Goal: Subscribe to service/newsletter

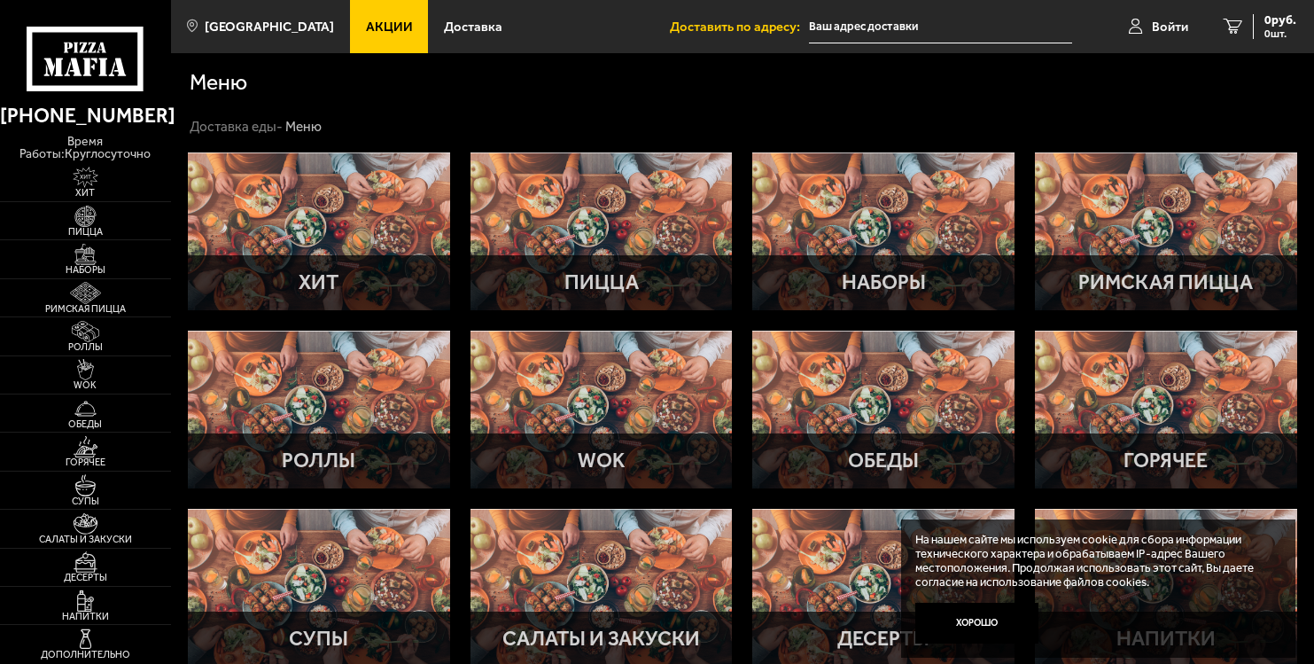
scroll to position [1, 0]
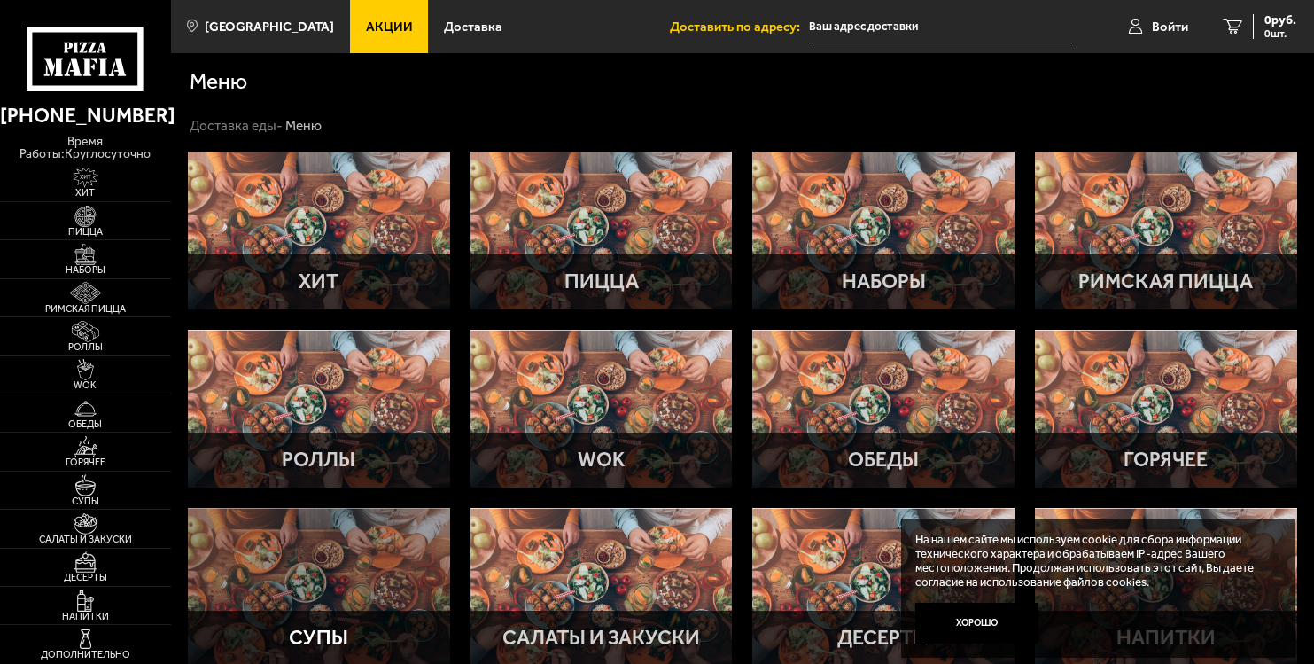
click at [263, 611] on div "Супы" at bounding box center [319, 638] width 262 height 55
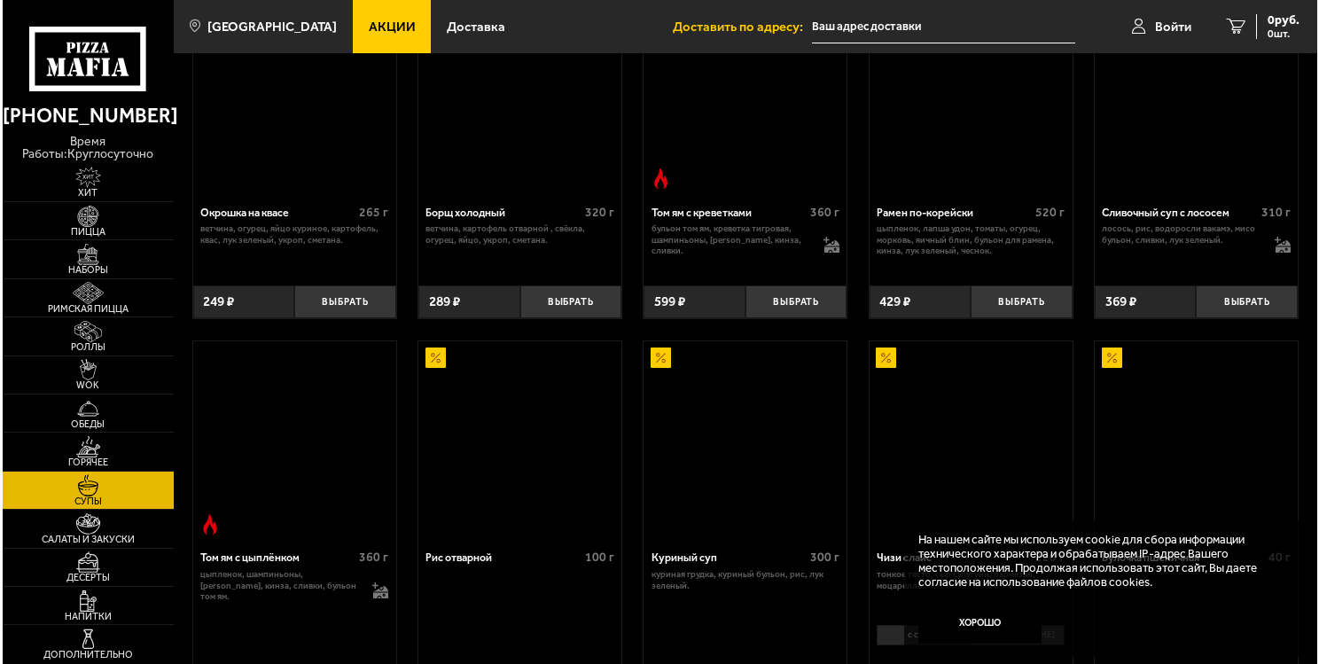
scroll to position [395, 0]
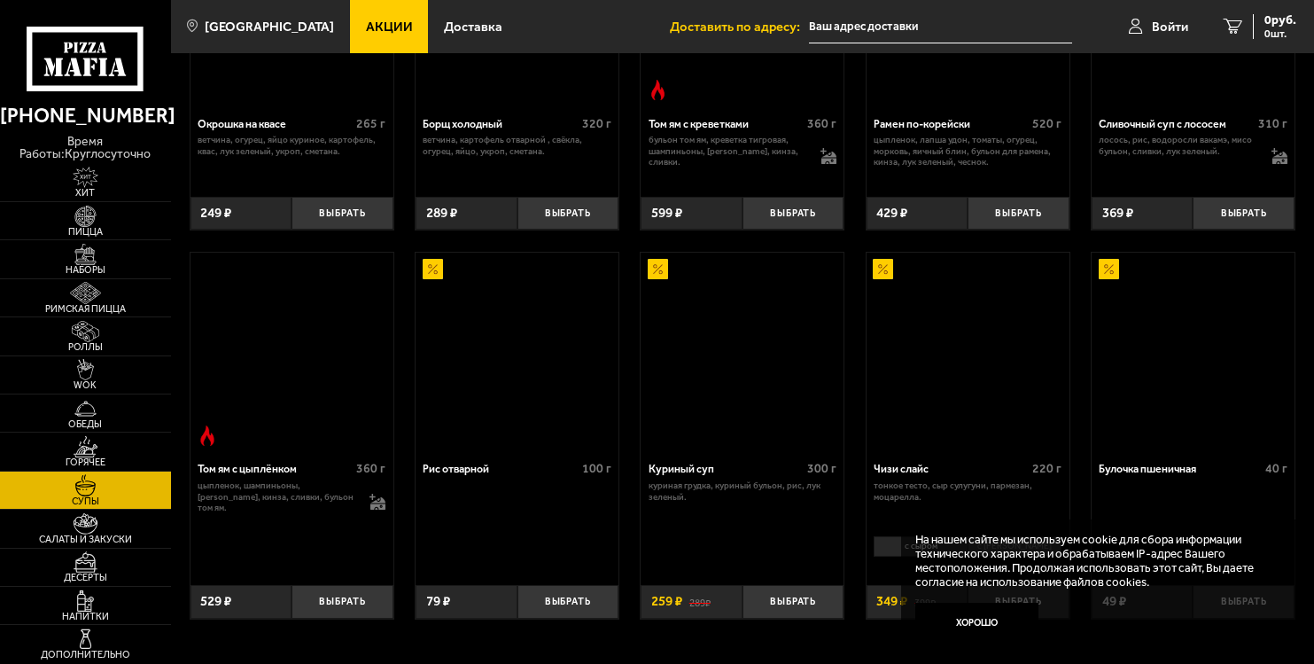
click at [255, 253] on img at bounding box center [291, 353] width 200 height 200
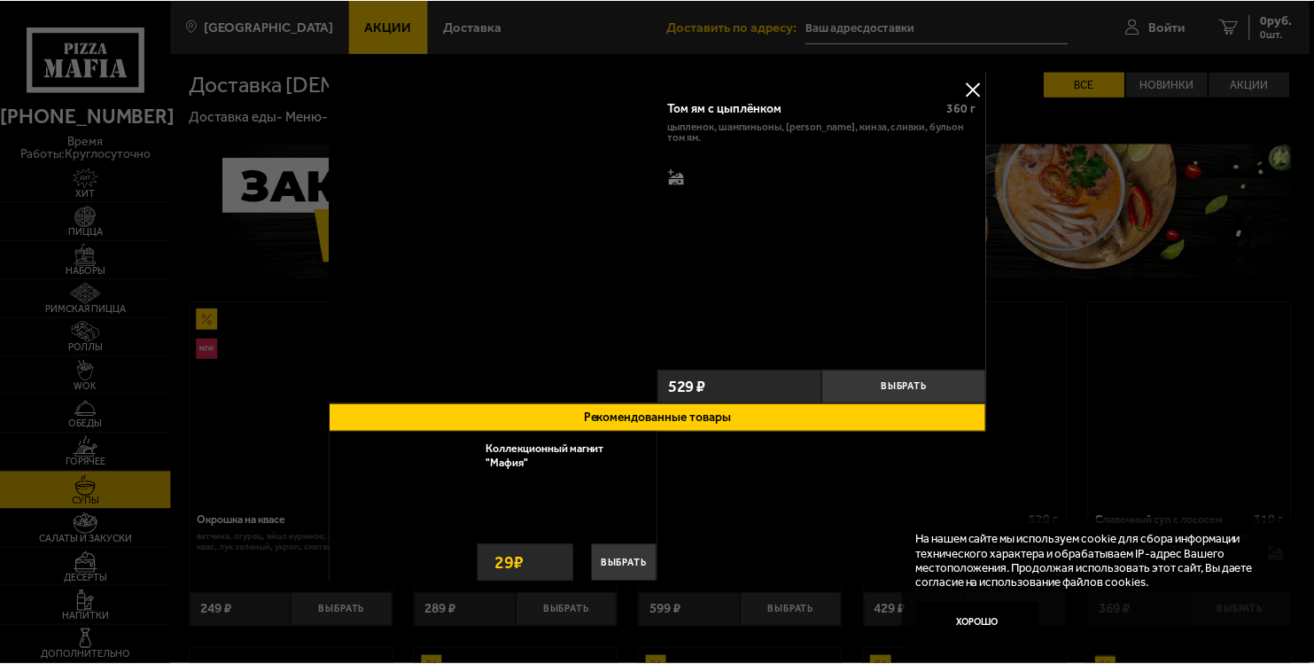
scroll to position [342, 0]
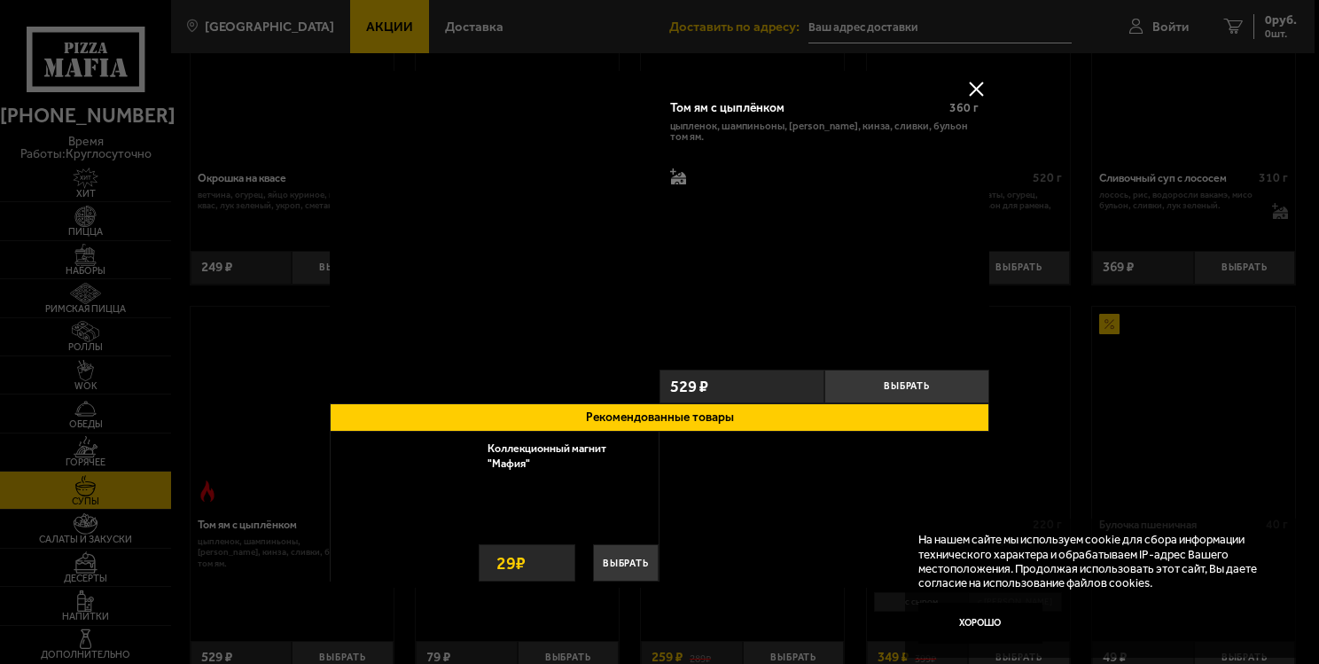
click at [908, 23] on div at bounding box center [659, 332] width 1319 height 664
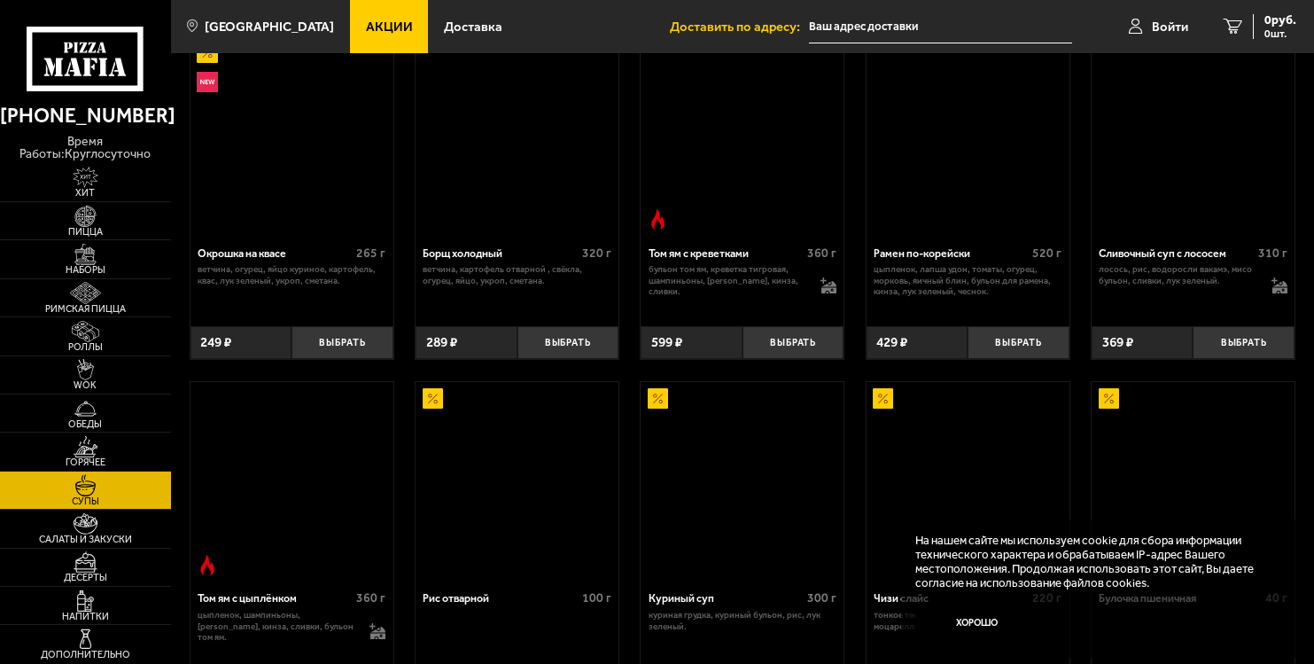
scroll to position [395, 0]
